Goal: Check status: Check status

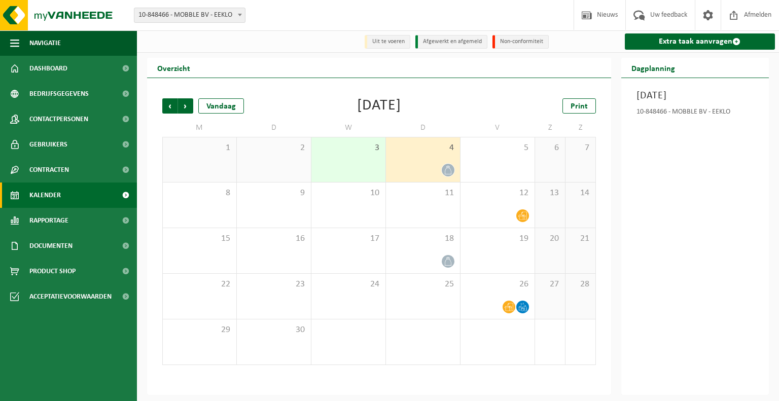
click at [374, 161] on div "3" at bounding box center [348, 159] width 74 height 45
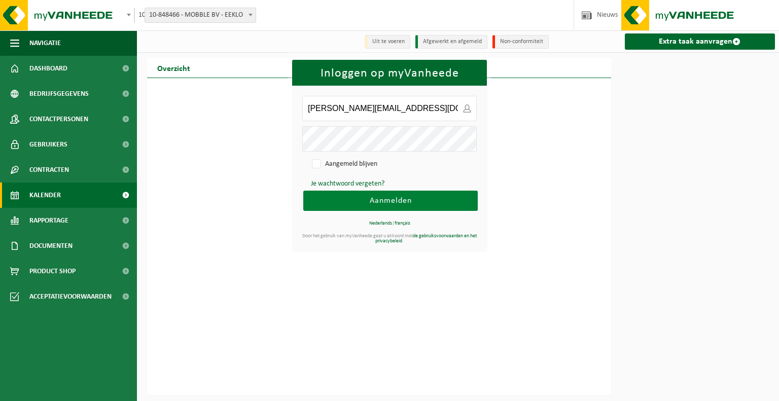
click at [386, 202] on span "Aanmelden" at bounding box center [391, 201] width 42 height 8
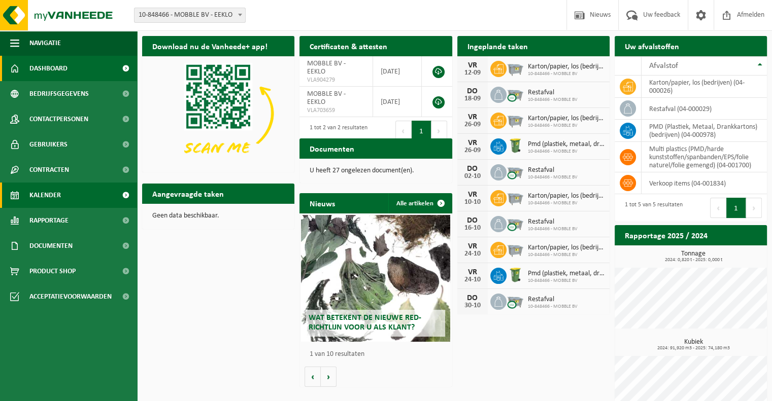
click at [50, 194] on span "Kalender" at bounding box center [44, 195] width 31 height 25
